Goal: Transaction & Acquisition: Purchase product/service

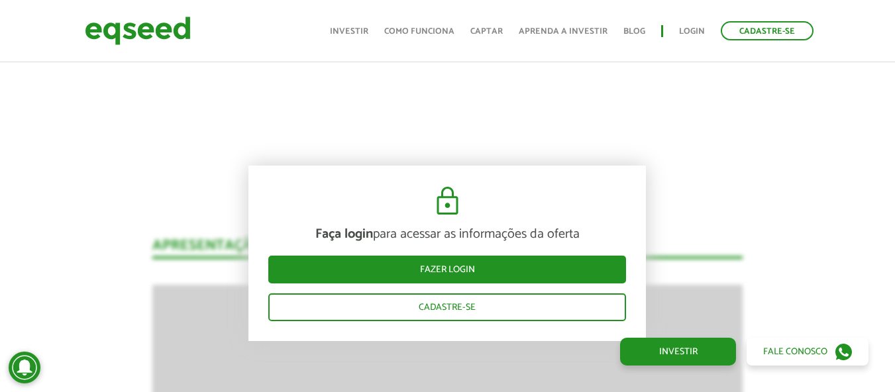
drag, startPoint x: 678, startPoint y: 350, endPoint x: 693, endPoint y: 293, distance: 58.8
click at [679, 351] on link "Investir" at bounding box center [678, 352] width 116 height 28
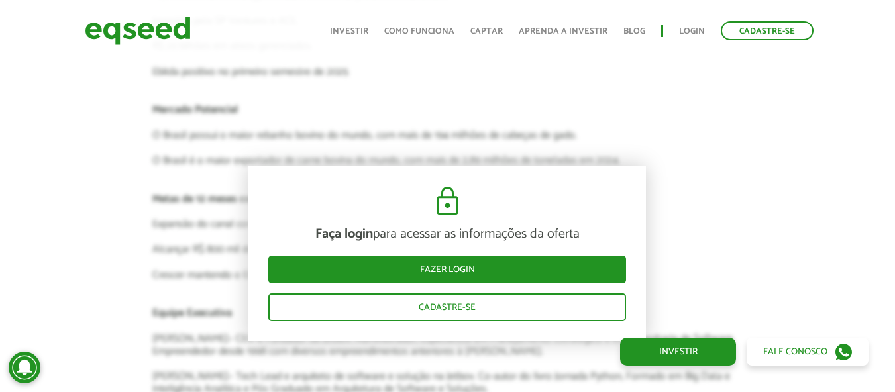
scroll to position [2361, 0]
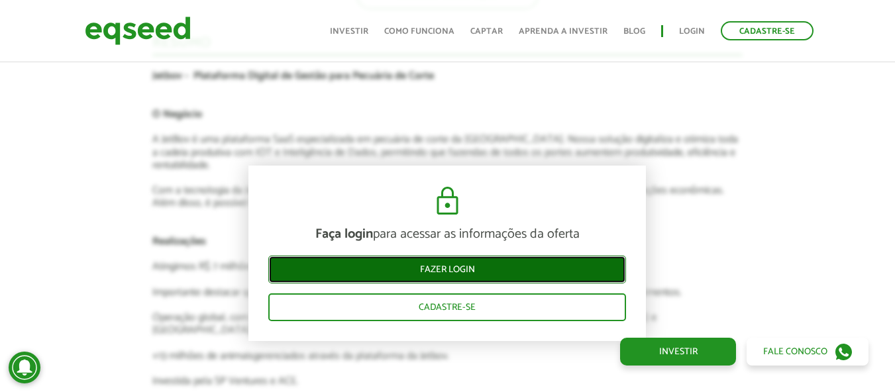
click at [483, 264] on link "Fazer login" at bounding box center [447, 270] width 358 height 28
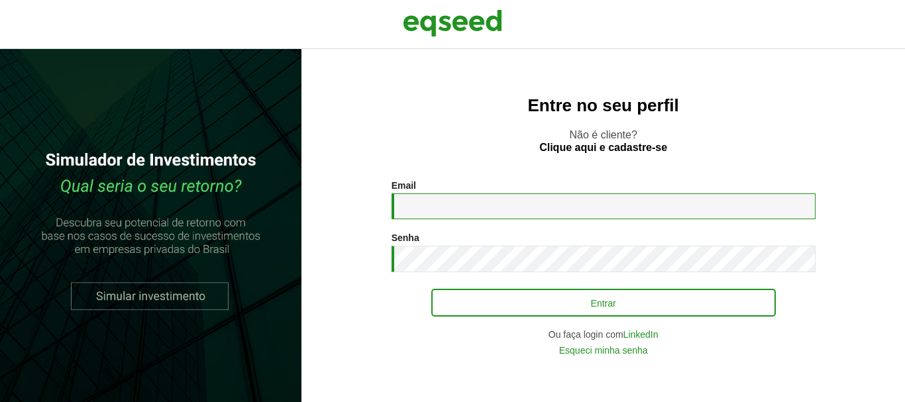
type input "**********"
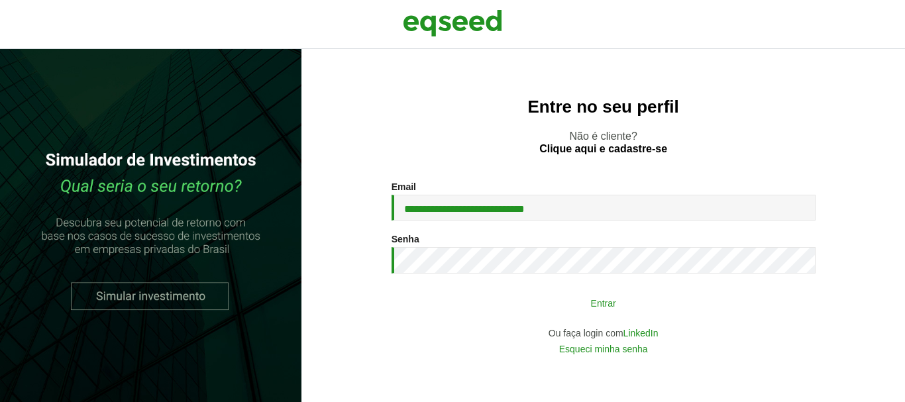
click at [580, 307] on button "Entrar" at bounding box center [603, 302] width 344 height 25
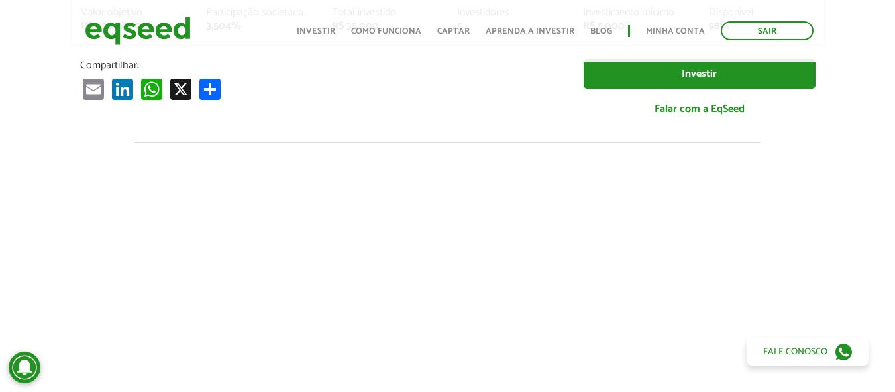
scroll to position [250, 0]
